Goal: Task Accomplishment & Management: Manage account settings

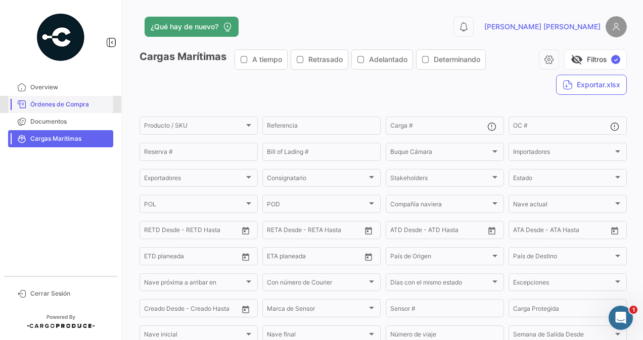
drag, startPoint x: 71, startPoint y: 108, endPoint x: 77, endPoint y: 108, distance: 5.6
click at [71, 108] on span "Órdenes de Compra" at bounding box center [69, 104] width 79 height 9
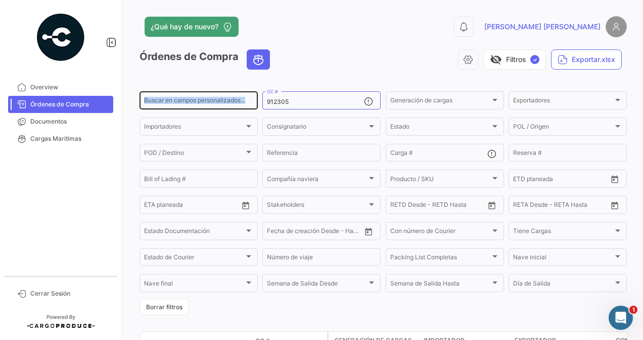
drag, startPoint x: 272, startPoint y: 101, endPoint x: 202, endPoint y: 109, distance: 70.2
click at [0, 0] on div "Buscar en [PERSON_NAME] personalizados... 912305 OC # Generación [PERSON_NAME] …" at bounding box center [0, 0] width 0 height 0
drag, startPoint x: 202, startPoint y: 109, endPoint x: 254, endPoint y: 101, distance: 52.2
click at [0, 0] on div "Buscar en [PERSON_NAME] personalizados... 912305 OC # Generación [PERSON_NAME] …" at bounding box center [0, 0] width 0 height 0
paste input "5000920732"
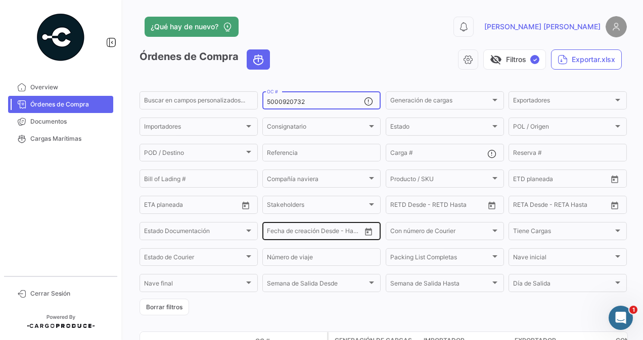
scroll to position [92, 0]
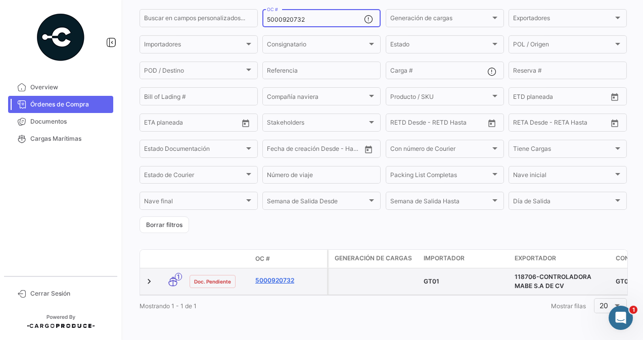
type input "5000920732"
click at [281, 276] on link "5000920732" at bounding box center [289, 280] width 68 height 9
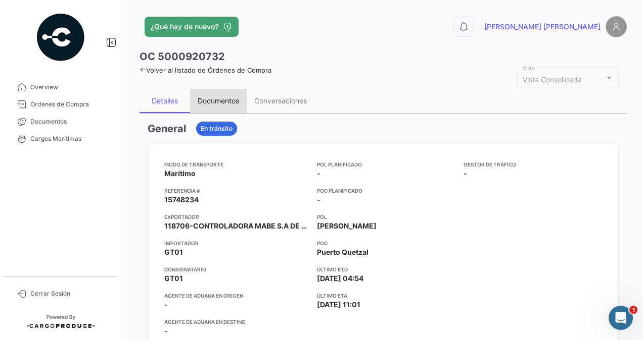
drag, startPoint x: 228, startPoint y: 99, endPoint x: 388, endPoint y: 131, distance: 163.8
click at [227, 98] on div "Documentos" at bounding box center [218, 100] width 41 height 9
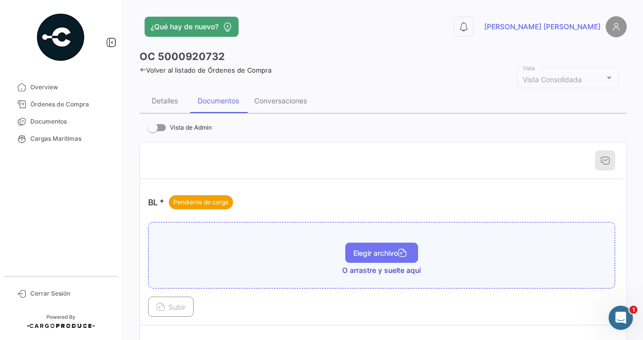
click at [354, 246] on button "Elegir archivo" at bounding box center [381, 253] width 73 height 20
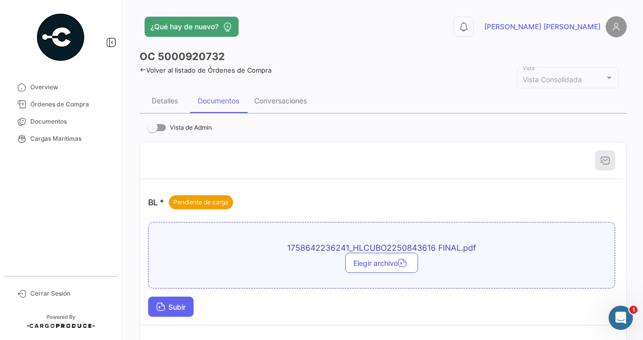
click at [179, 305] on span "Subir" at bounding box center [170, 307] width 29 height 9
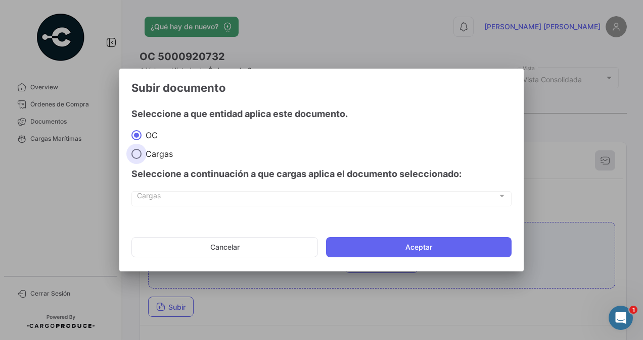
click at [137, 155] on span at bounding box center [136, 154] width 10 height 10
click at [137, 155] on input "Cargas" at bounding box center [136, 154] width 10 height 10
radio input "true"
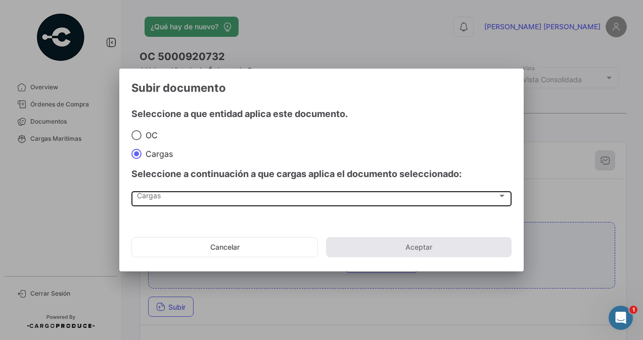
click at [153, 193] on div "Cargas Cargas" at bounding box center [321, 197] width 369 height 17
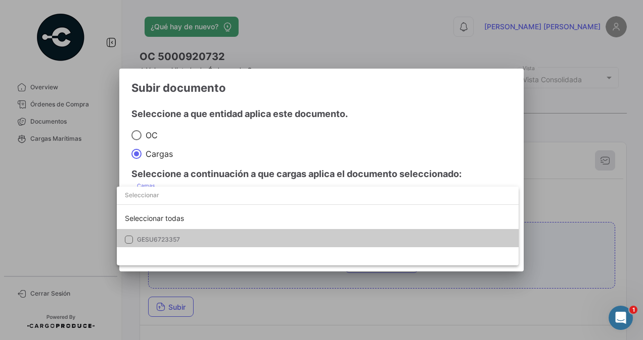
click at [180, 240] on span "GESU6723357" at bounding box center [207, 239] width 141 height 9
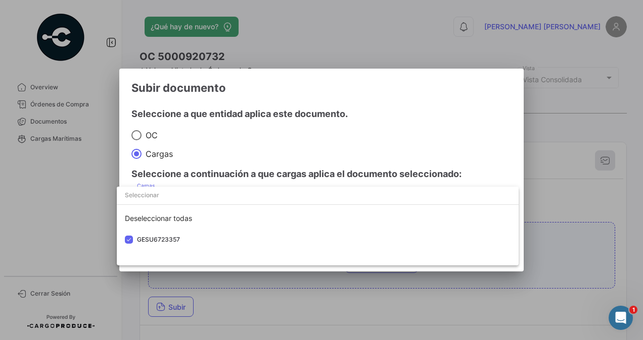
click at [580, 193] on div at bounding box center [321, 170] width 643 height 340
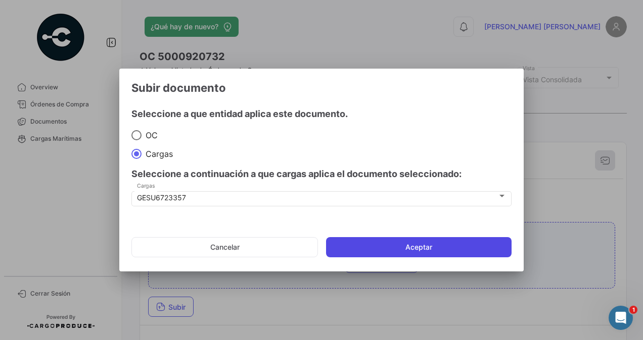
click at [428, 249] on button "Aceptar" at bounding box center [418, 247] width 185 height 20
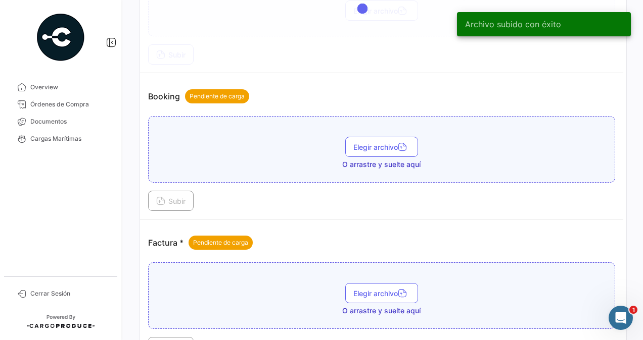
scroll to position [404, 0]
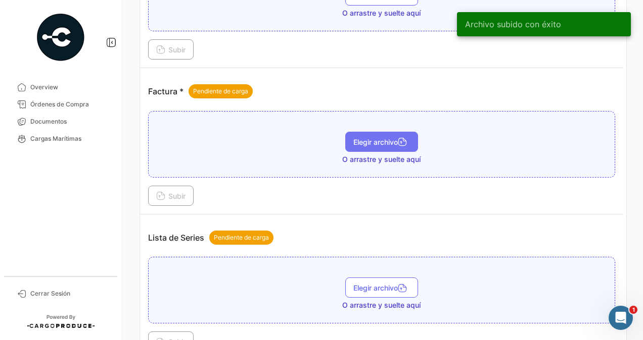
click at [372, 133] on button "Elegir archivo" at bounding box center [381, 142] width 73 height 20
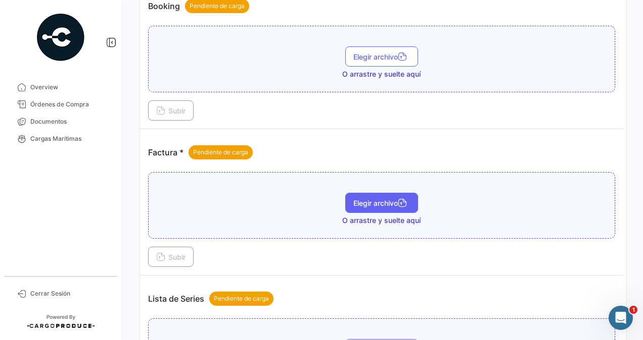
click at [383, 199] on span "Elegir archivo" at bounding box center [381, 203] width 57 height 9
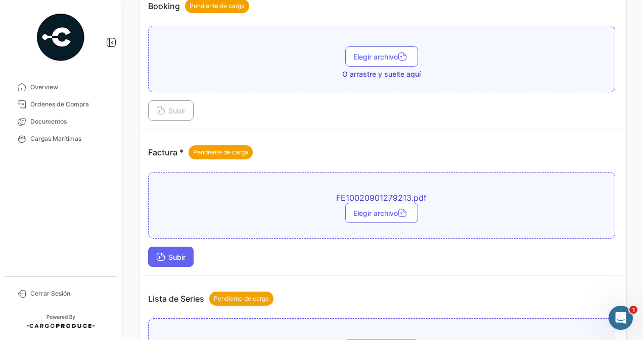
click at [185, 257] on span "Subir" at bounding box center [170, 257] width 29 height 9
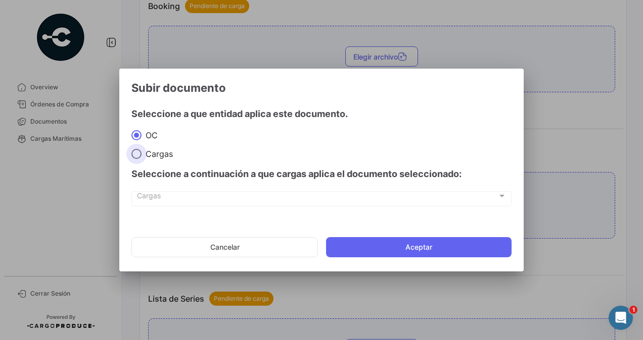
drag, startPoint x: 134, startPoint y: 151, endPoint x: 146, endPoint y: 178, distance: 29.8
click at [134, 152] on span at bounding box center [136, 154] width 10 height 10
click at [134, 152] on input "Cargas" at bounding box center [136, 154] width 10 height 10
radio input "true"
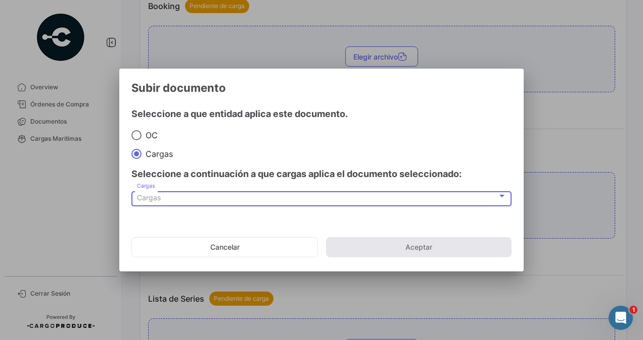
click at [156, 198] on span "Cargas" at bounding box center [149, 197] width 24 height 9
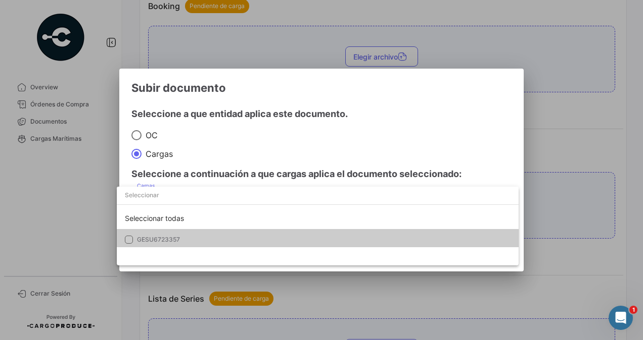
click at [165, 238] on span "GESU6723357" at bounding box center [158, 240] width 43 height 8
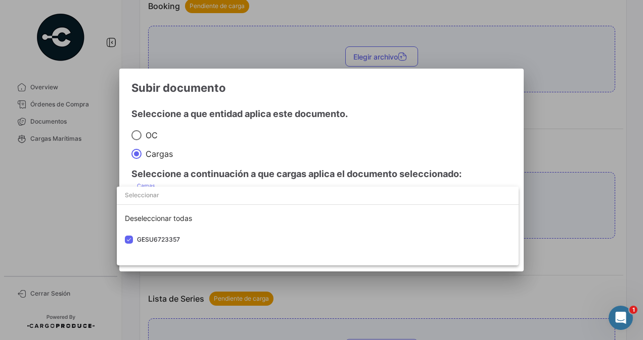
click at [562, 189] on div at bounding box center [321, 170] width 643 height 340
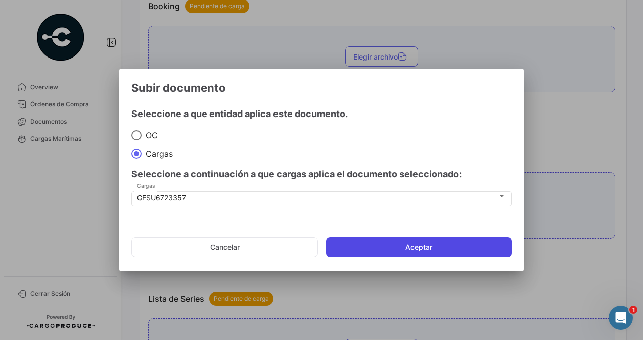
click at [442, 246] on button "Aceptar" at bounding box center [418, 247] width 185 height 20
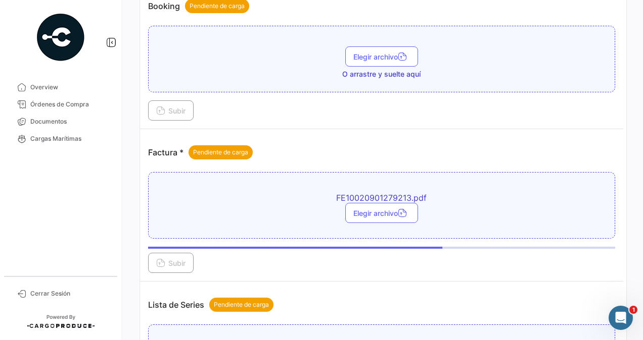
scroll to position [556, 0]
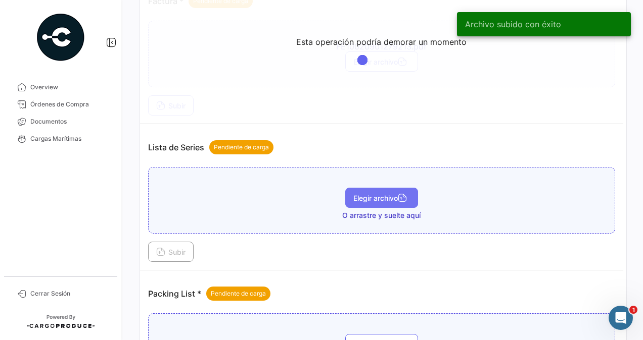
click at [370, 194] on span "Elegir archivo" at bounding box center [381, 198] width 57 height 9
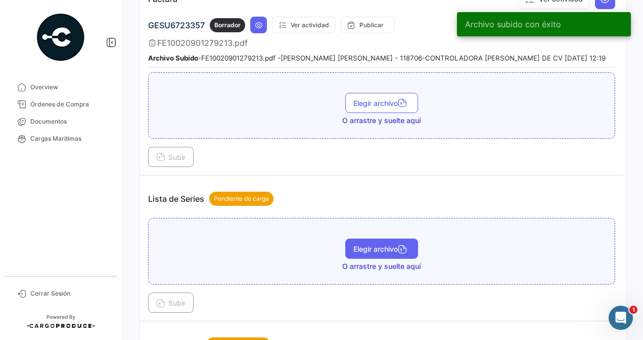
click at [371, 245] on span "Elegir archivo" at bounding box center [381, 249] width 57 height 9
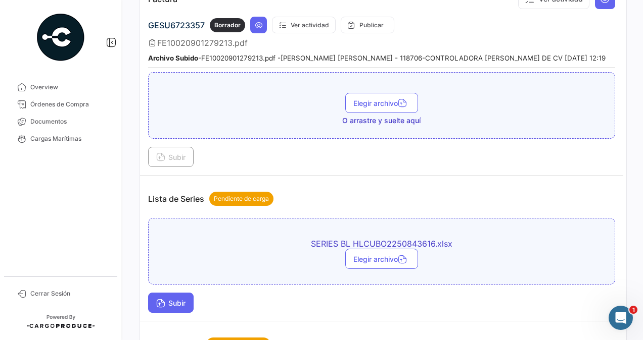
click at [176, 300] on span "Subir" at bounding box center [170, 303] width 29 height 9
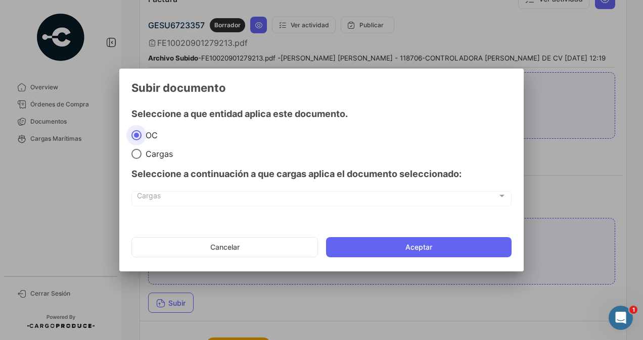
drag, startPoint x: 137, startPoint y: 151, endPoint x: 148, endPoint y: 184, distance: 35.5
click at [137, 151] on span at bounding box center [136, 154] width 10 height 10
click at [137, 151] on input "Cargas" at bounding box center [136, 154] width 10 height 10
radio input "true"
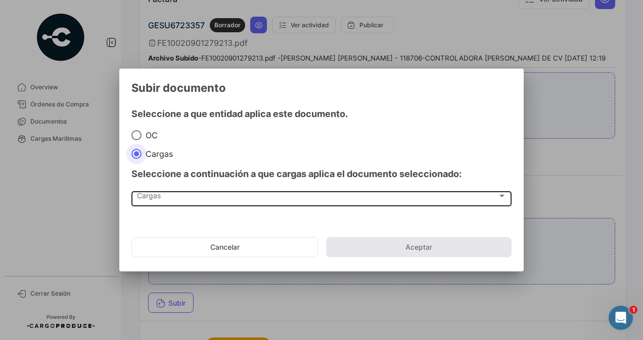
click at [147, 198] on span "Cargas" at bounding box center [317, 198] width 360 height 9
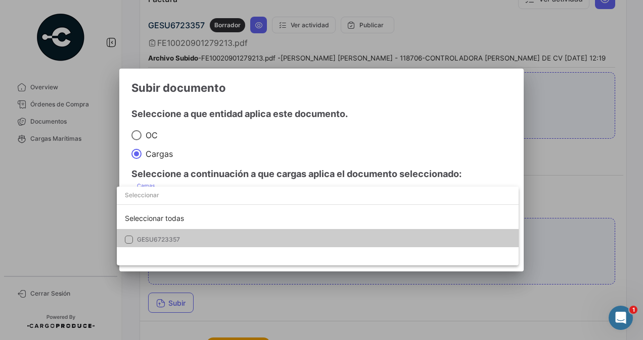
click at [162, 241] on span "GESU6723357" at bounding box center [158, 240] width 43 height 8
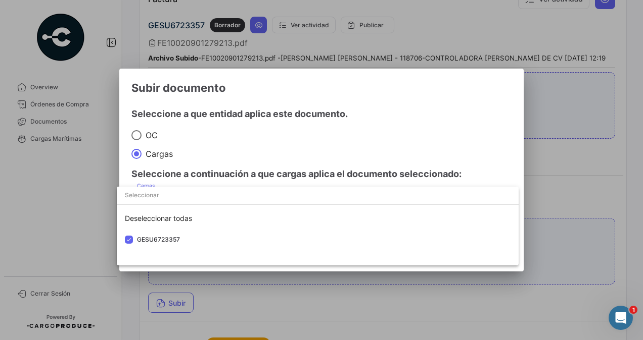
click at [566, 187] on div at bounding box center [321, 170] width 643 height 340
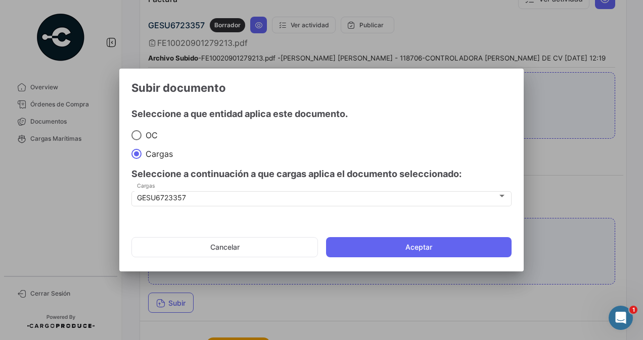
drag, startPoint x: 448, startPoint y: 249, endPoint x: 434, endPoint y: 242, distance: 14.5
click at [448, 249] on button "Aceptar" at bounding box center [418, 247] width 185 height 20
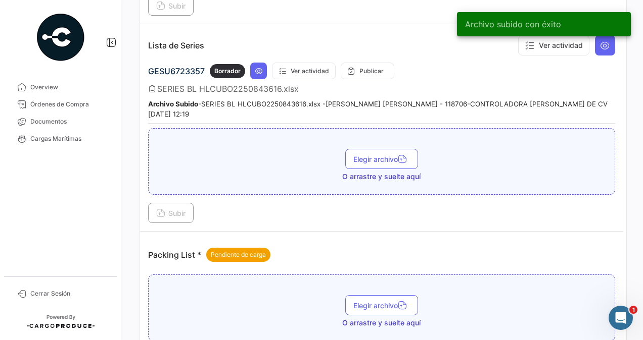
scroll to position [801, 0]
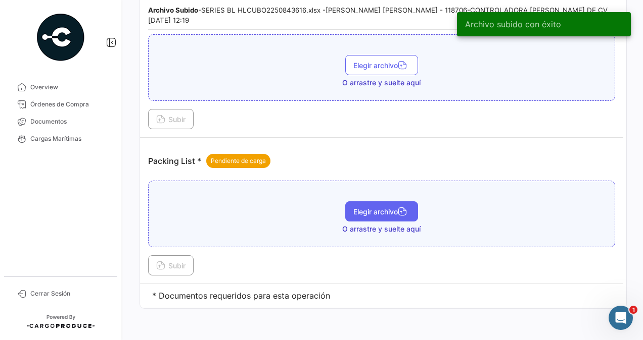
click at [366, 208] on span "Elegir archivo" at bounding box center [381, 212] width 57 height 9
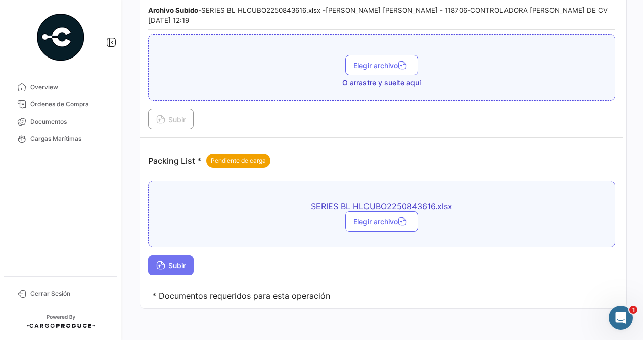
click at [171, 262] on span "Subir" at bounding box center [170, 266] width 29 height 9
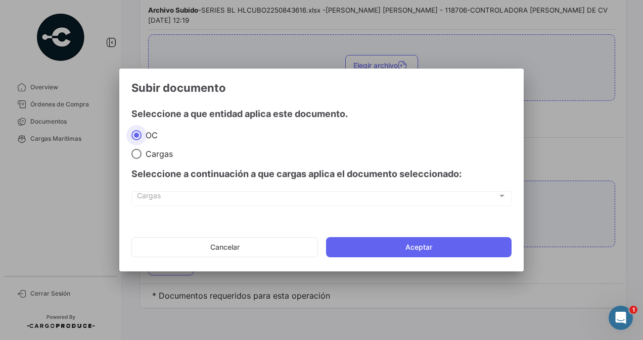
click at [138, 154] on span at bounding box center [136, 154] width 10 height 10
click at [138, 154] on input "Cargas" at bounding box center [136, 154] width 10 height 10
radio input "true"
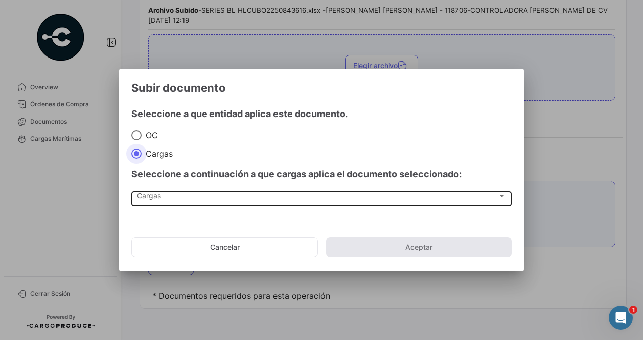
click at [154, 196] on span "Cargas" at bounding box center [317, 198] width 360 height 9
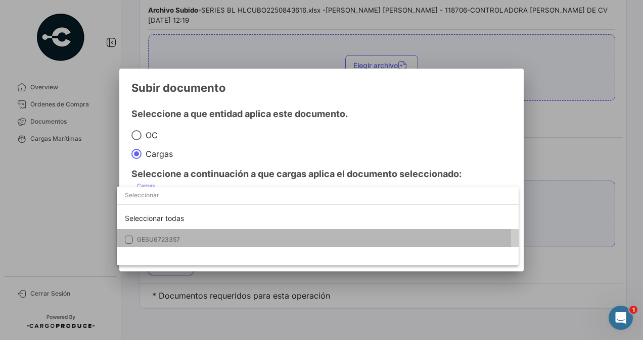
click at [150, 239] on span "GESU6723357" at bounding box center [158, 240] width 43 height 8
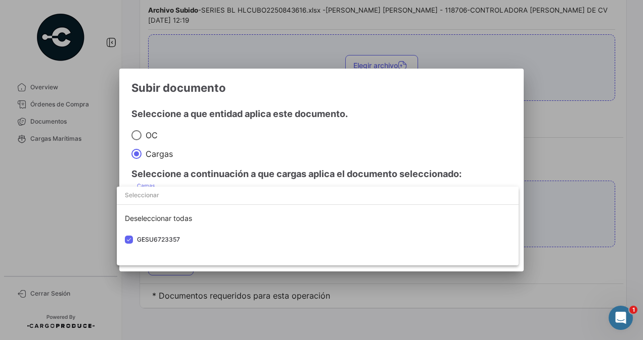
click at [560, 207] on div at bounding box center [321, 170] width 643 height 340
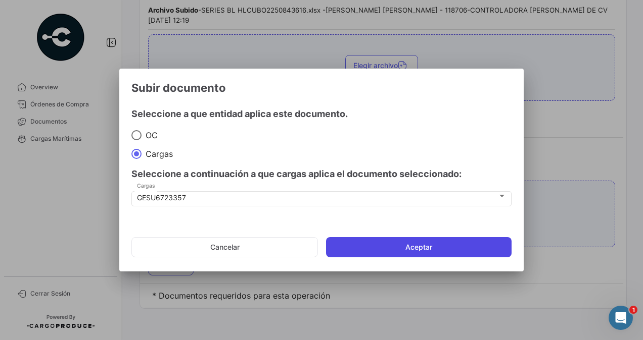
click at [458, 248] on button "Aceptar" at bounding box center [418, 247] width 185 height 20
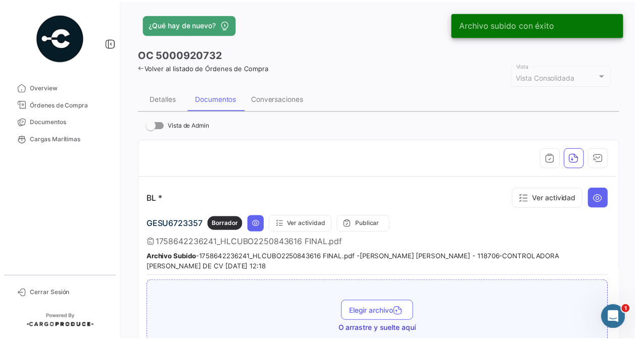
scroll to position [0, 0]
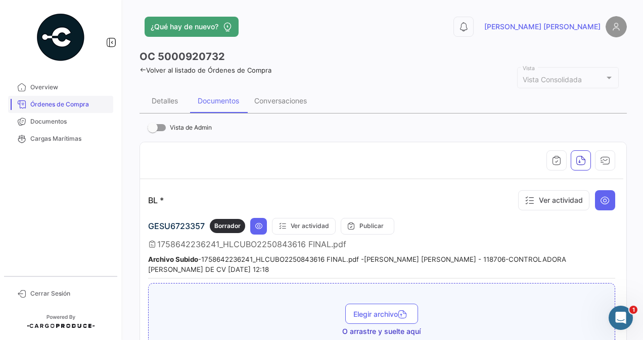
click at [56, 106] on span "Órdenes de Compra" at bounding box center [69, 104] width 79 height 9
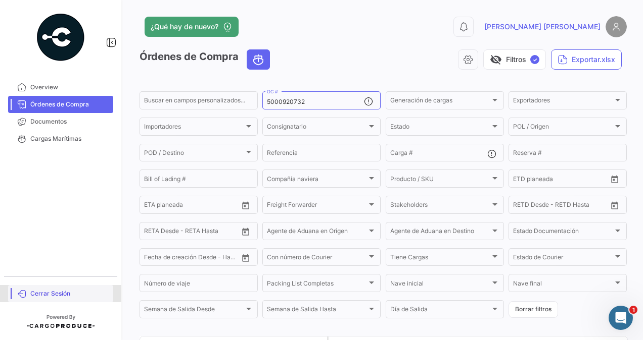
click at [43, 294] on span "Cerrar Sesión" at bounding box center [69, 293] width 79 height 9
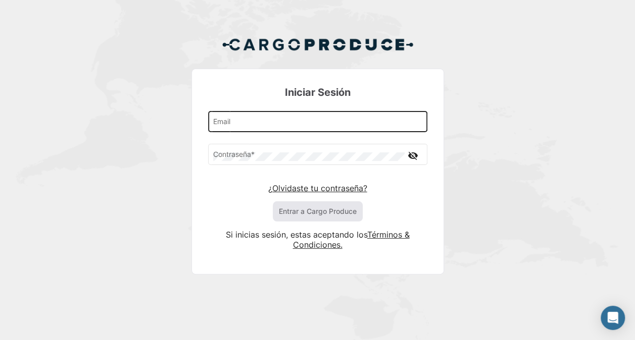
click at [261, 123] on input "Email" at bounding box center [317, 124] width 209 height 9
